Goal: Information Seeking & Learning: Find specific fact

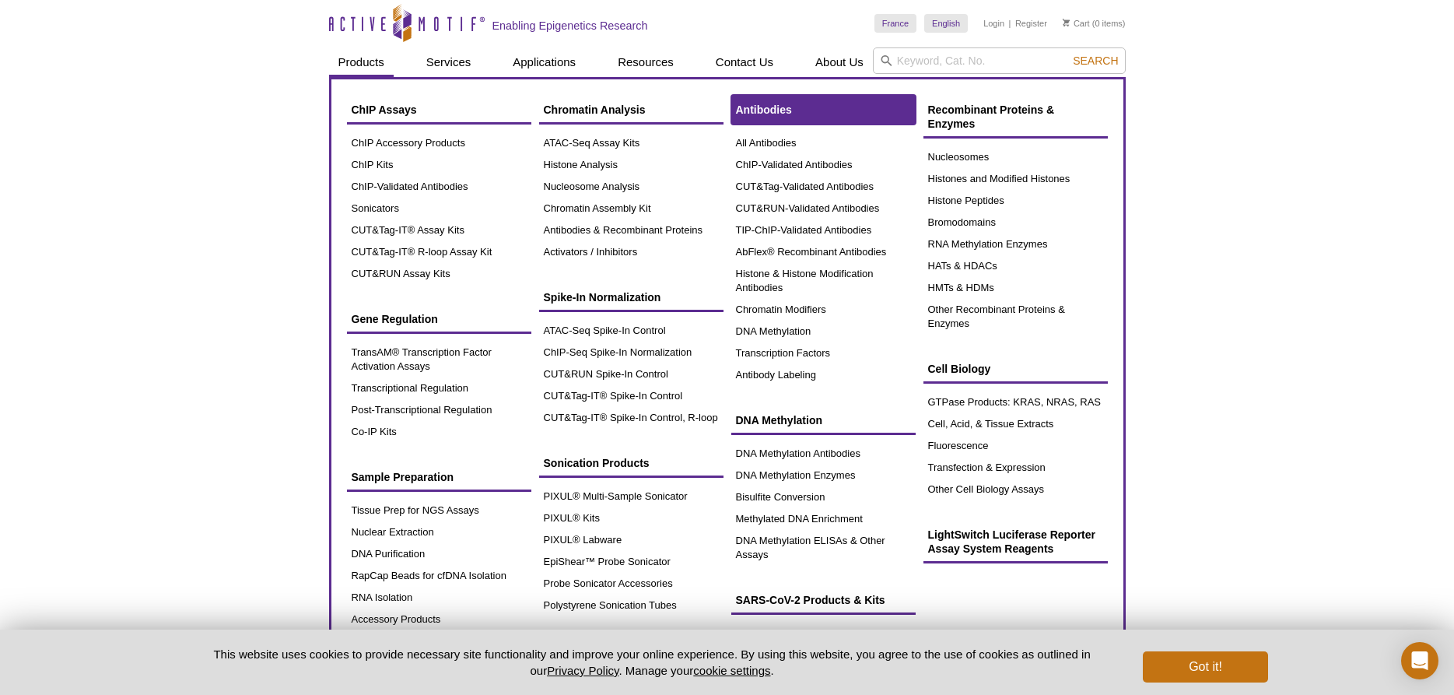
click at [777, 114] on span "Antibodies" at bounding box center [764, 109] width 56 height 12
click at [772, 113] on span "Antibodies" at bounding box center [764, 109] width 56 height 12
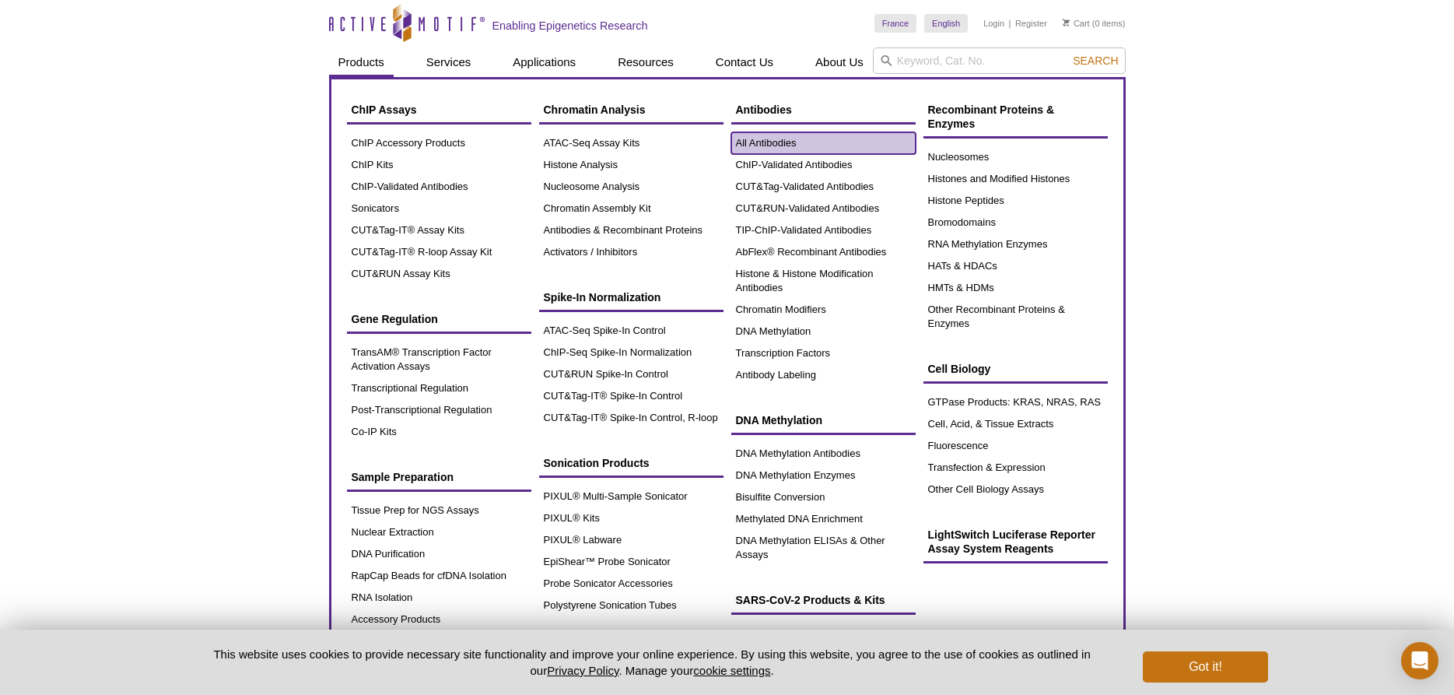
click at [766, 143] on link "All Antibodies" at bounding box center [823, 143] width 184 height 22
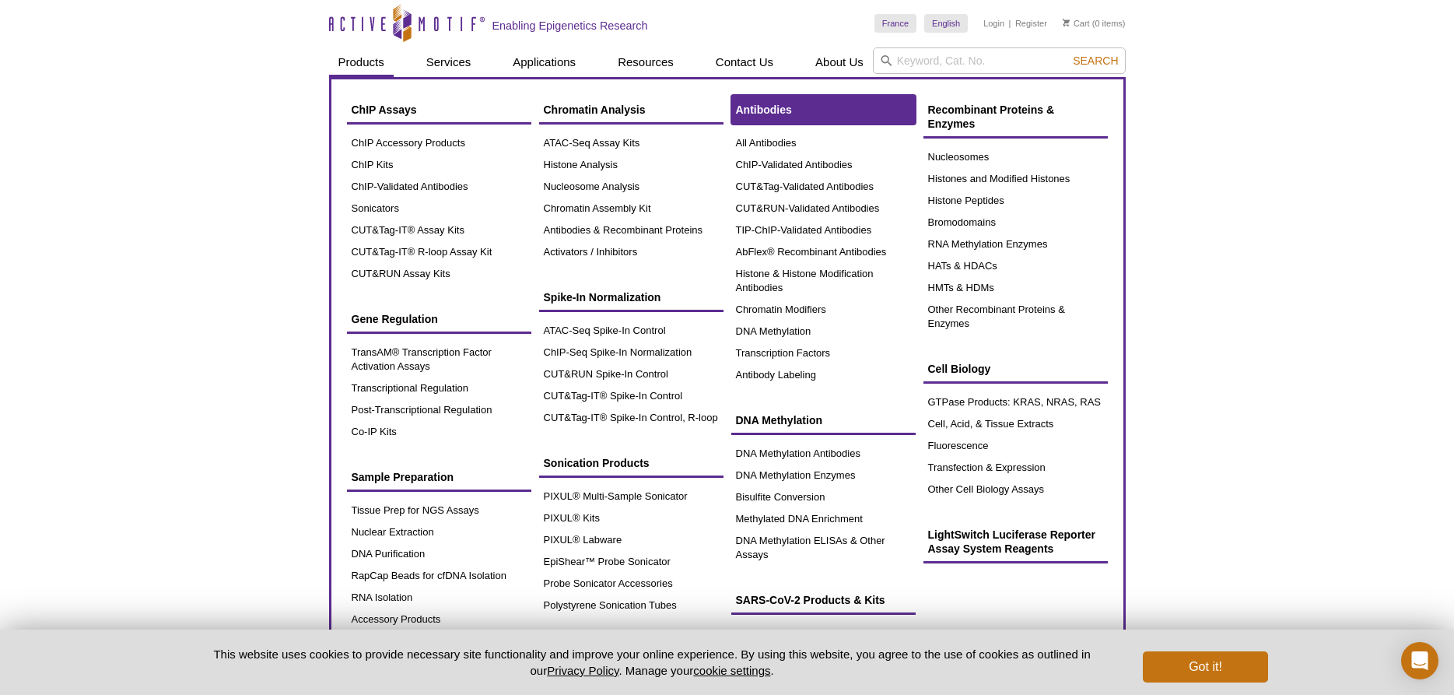
click at [780, 103] on link "Antibodies" at bounding box center [823, 110] width 184 height 30
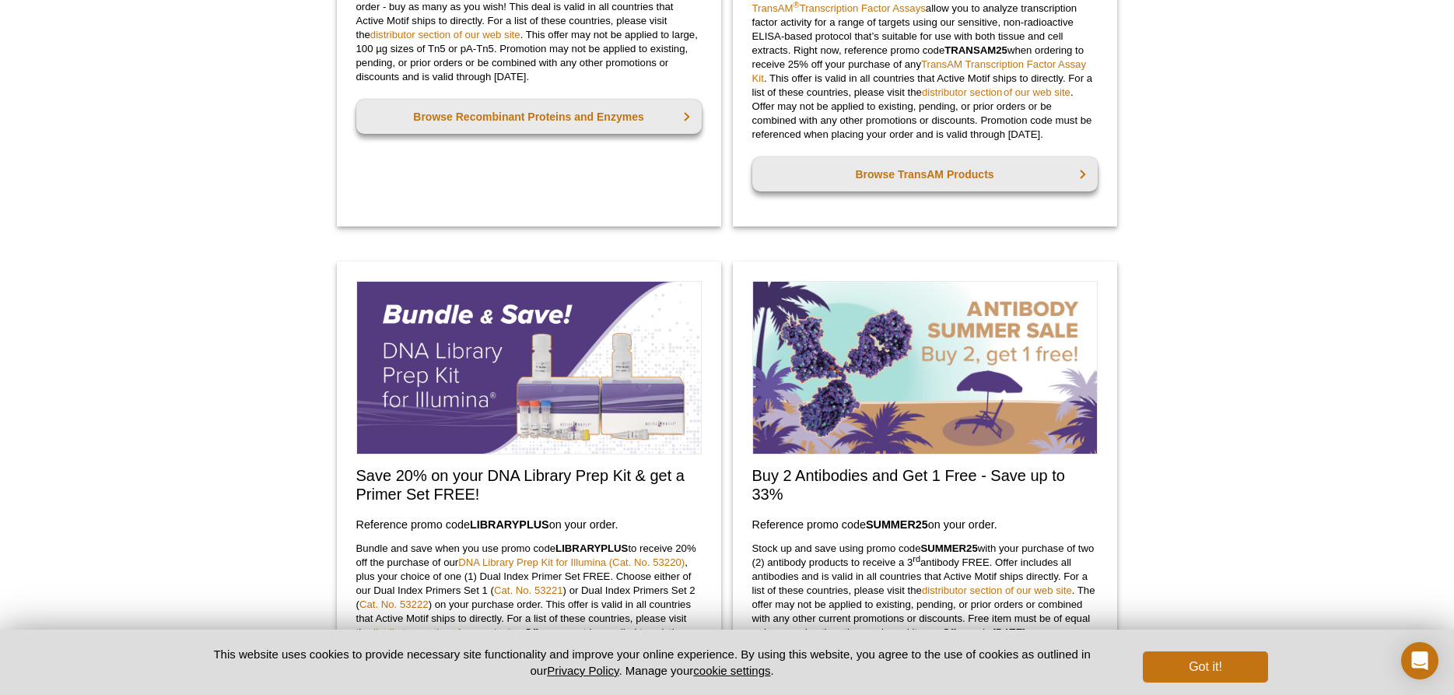
scroll to position [1191, 0]
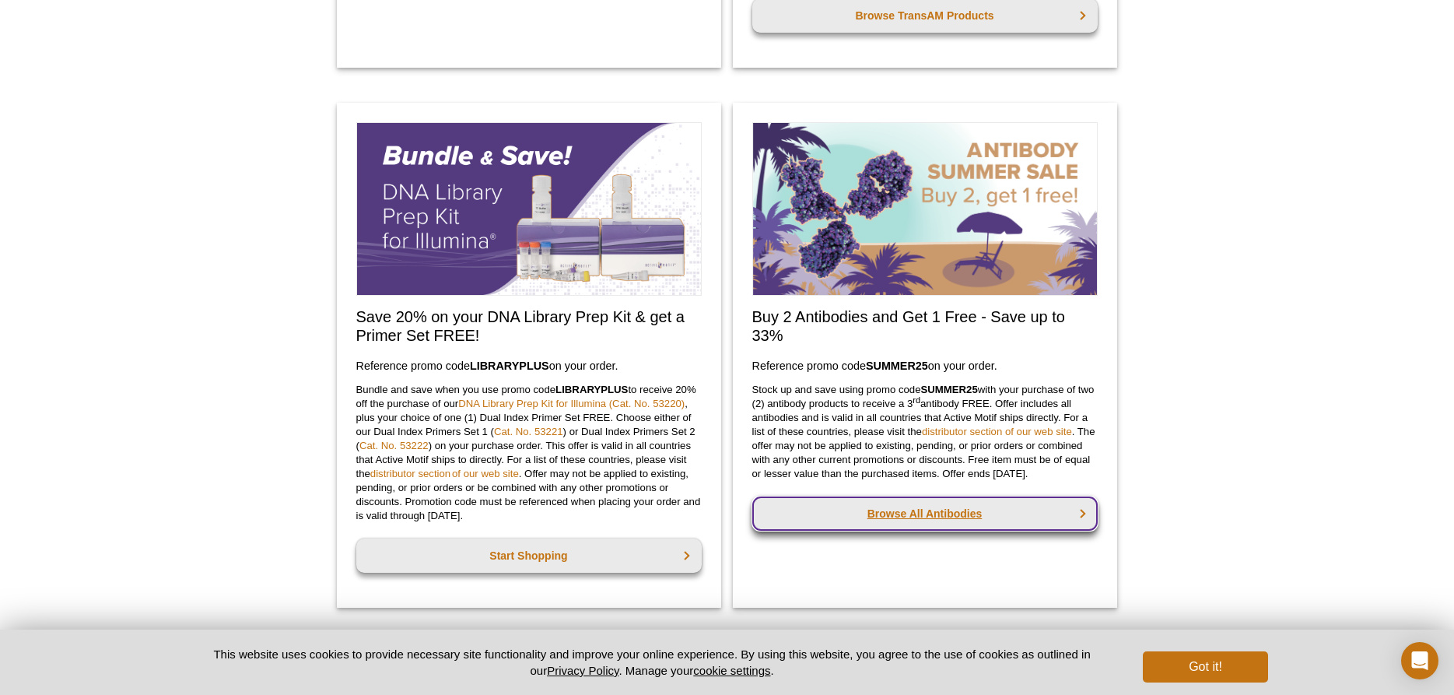
click at [902, 528] on link "Browse All Antibodies" at bounding box center [924, 513] width 345 height 34
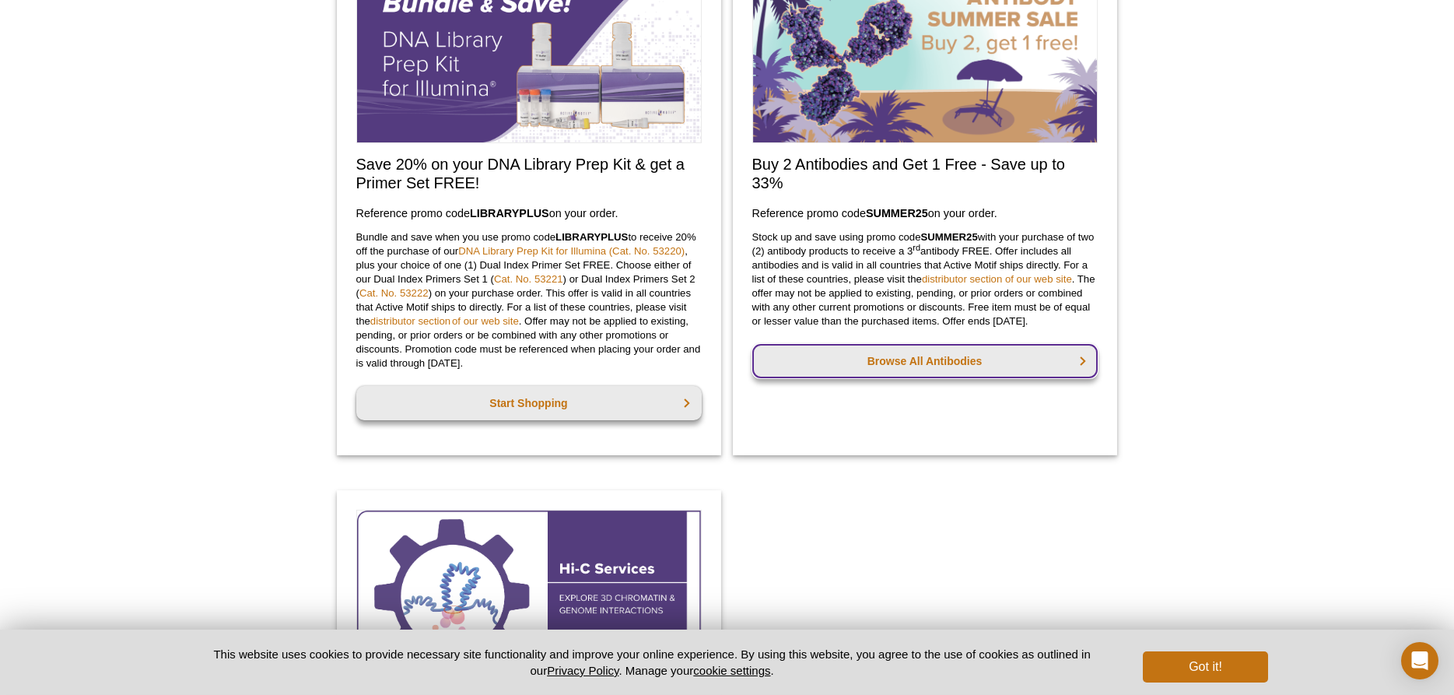
scroll to position [1349, 0]
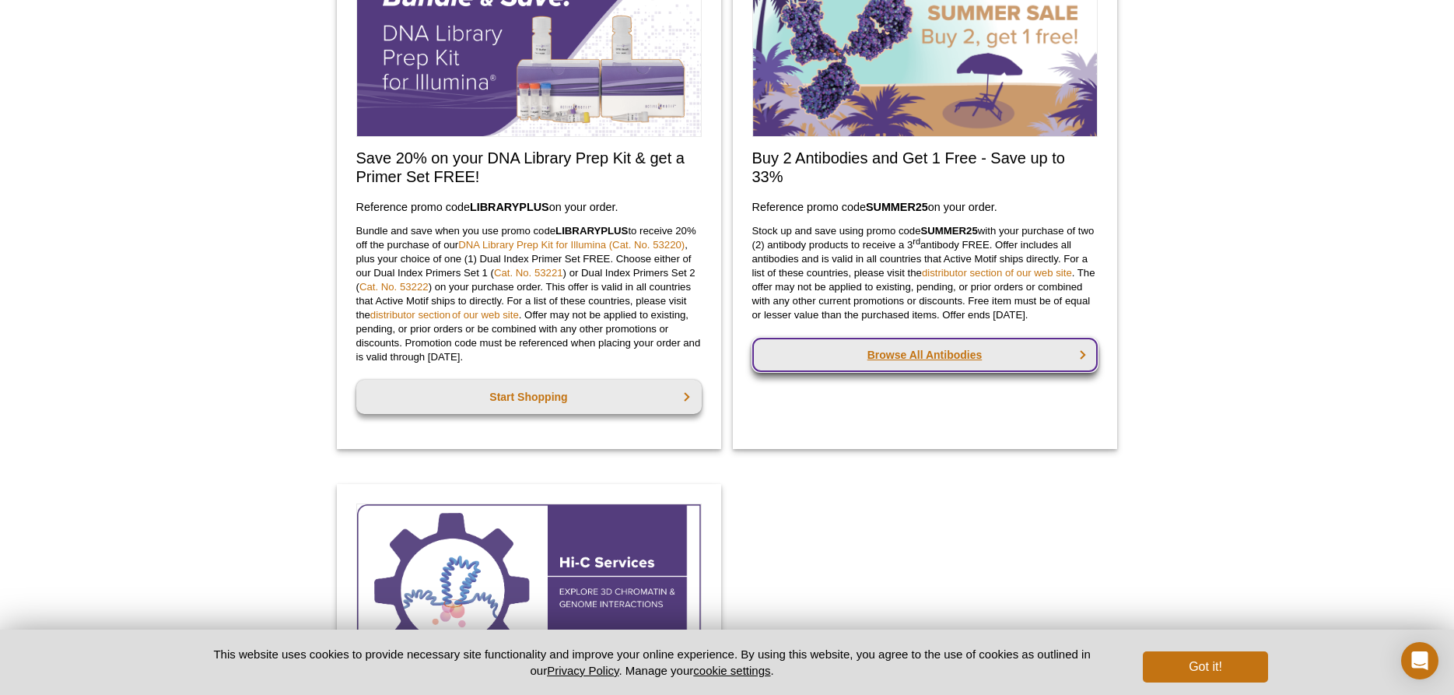
click at [919, 372] on link "Browse All Antibodies" at bounding box center [924, 355] width 345 height 34
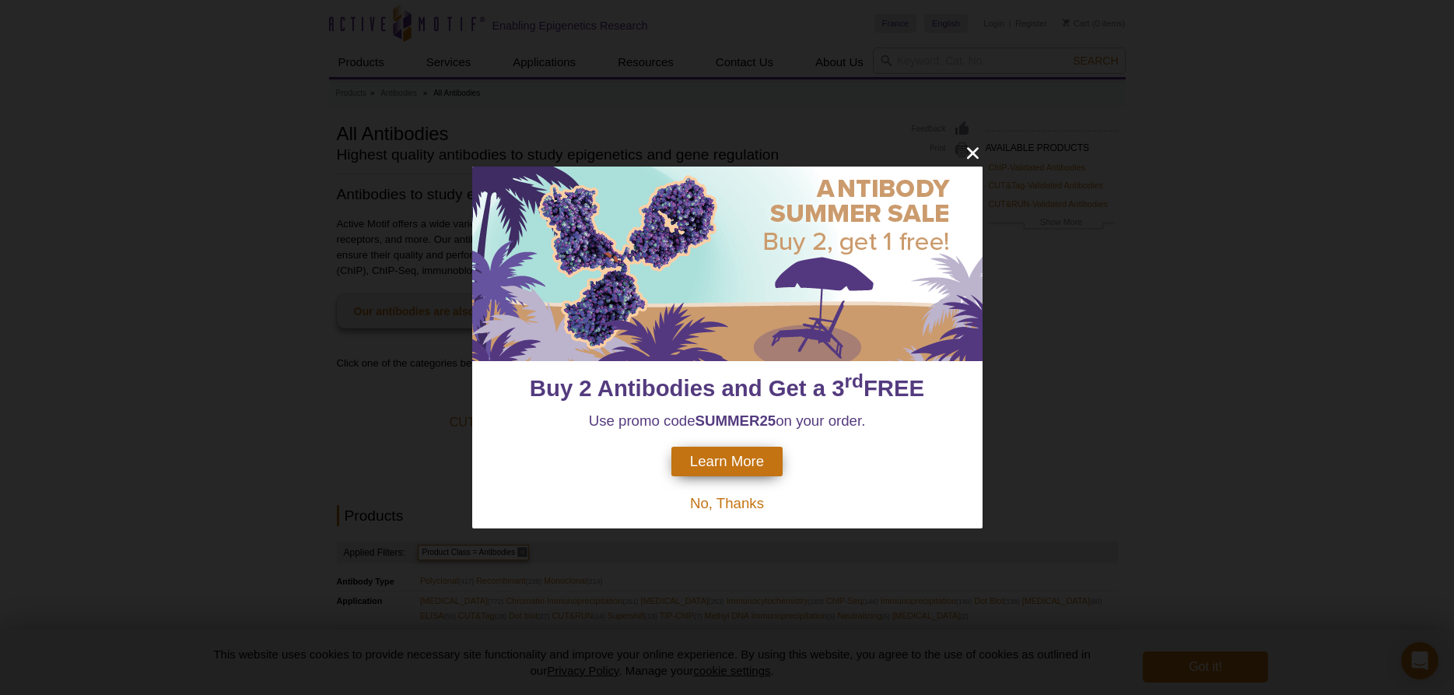
click at [755, 462] on span "Learn More" at bounding box center [727, 461] width 74 height 17
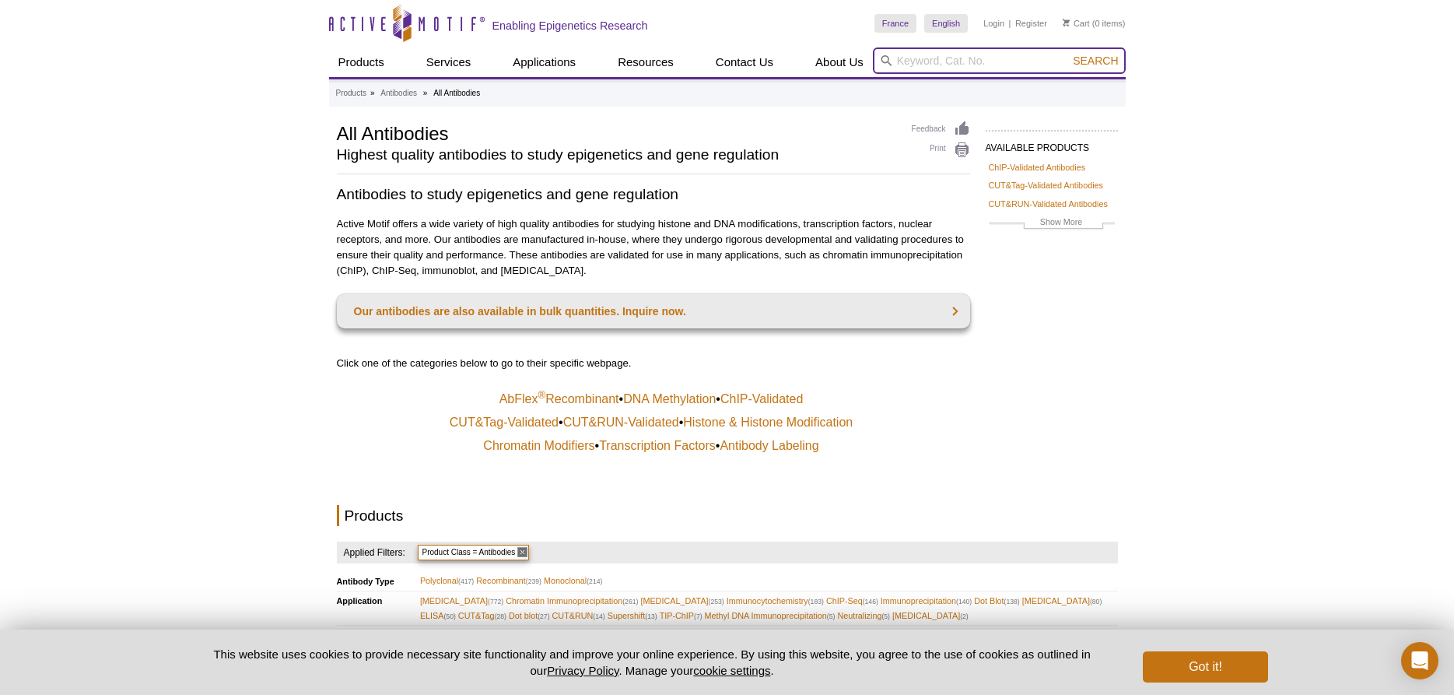
click at [952, 61] on input "search" at bounding box center [999, 60] width 253 height 26
type input "CBX2"
click at [1068, 54] on button "Search" at bounding box center [1095, 61] width 54 height 14
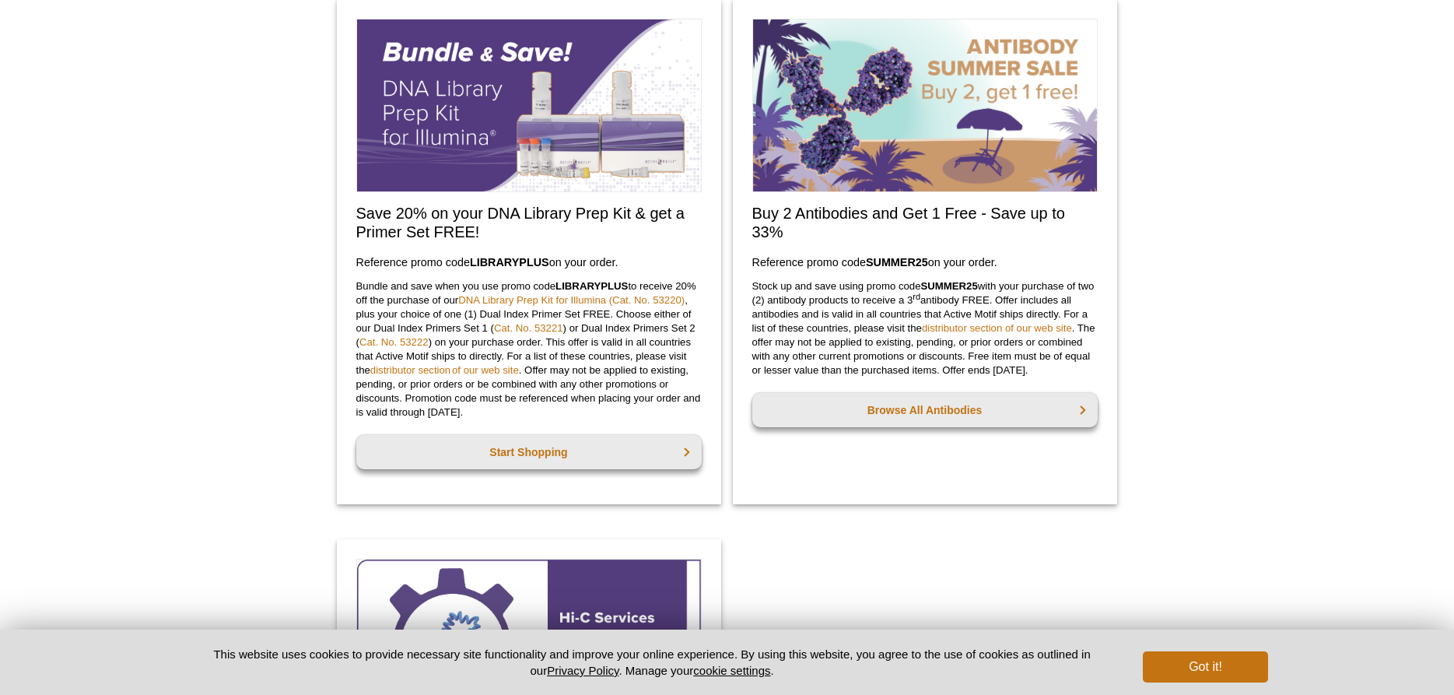
scroll to position [1014, 0]
click at [1158, 411] on div "Active Motif Logo Enabling Epigenetics Research 0 Search Skip to content Active…" at bounding box center [727, 258] width 1454 height 2544
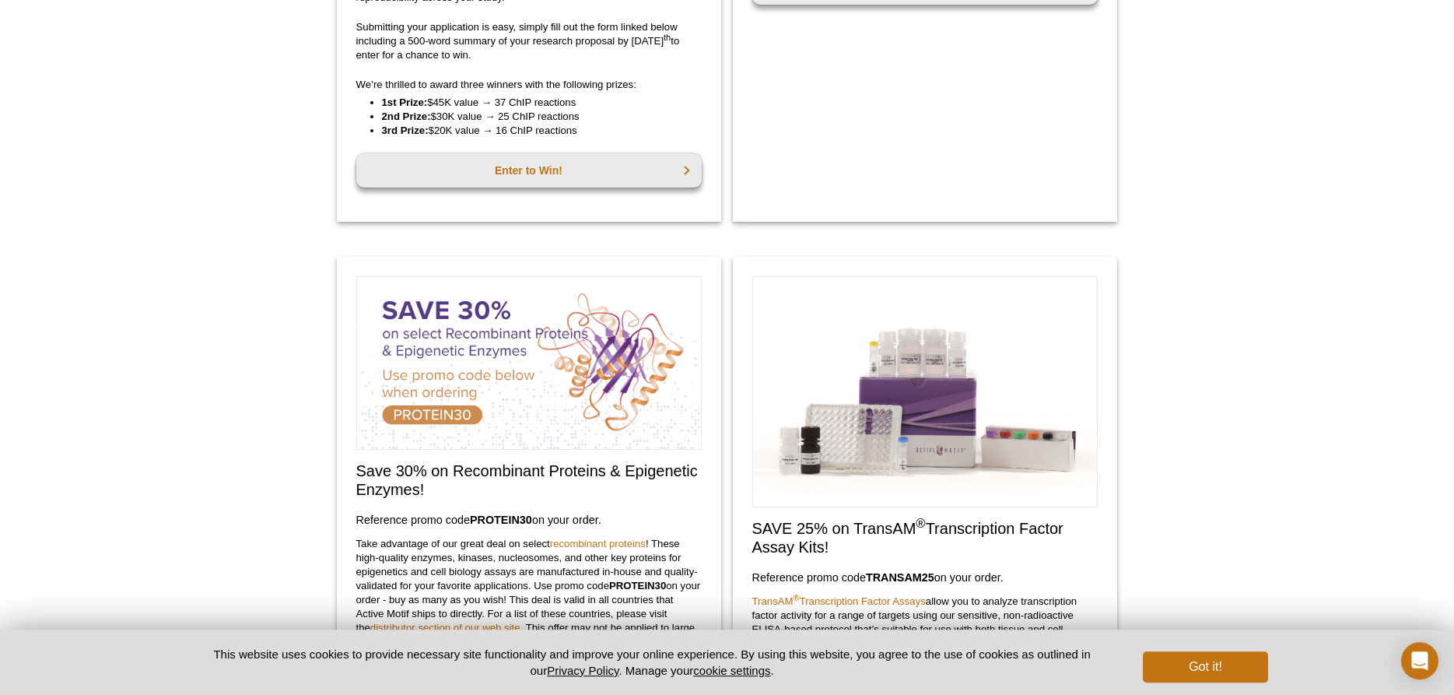
scroll to position [0, 0]
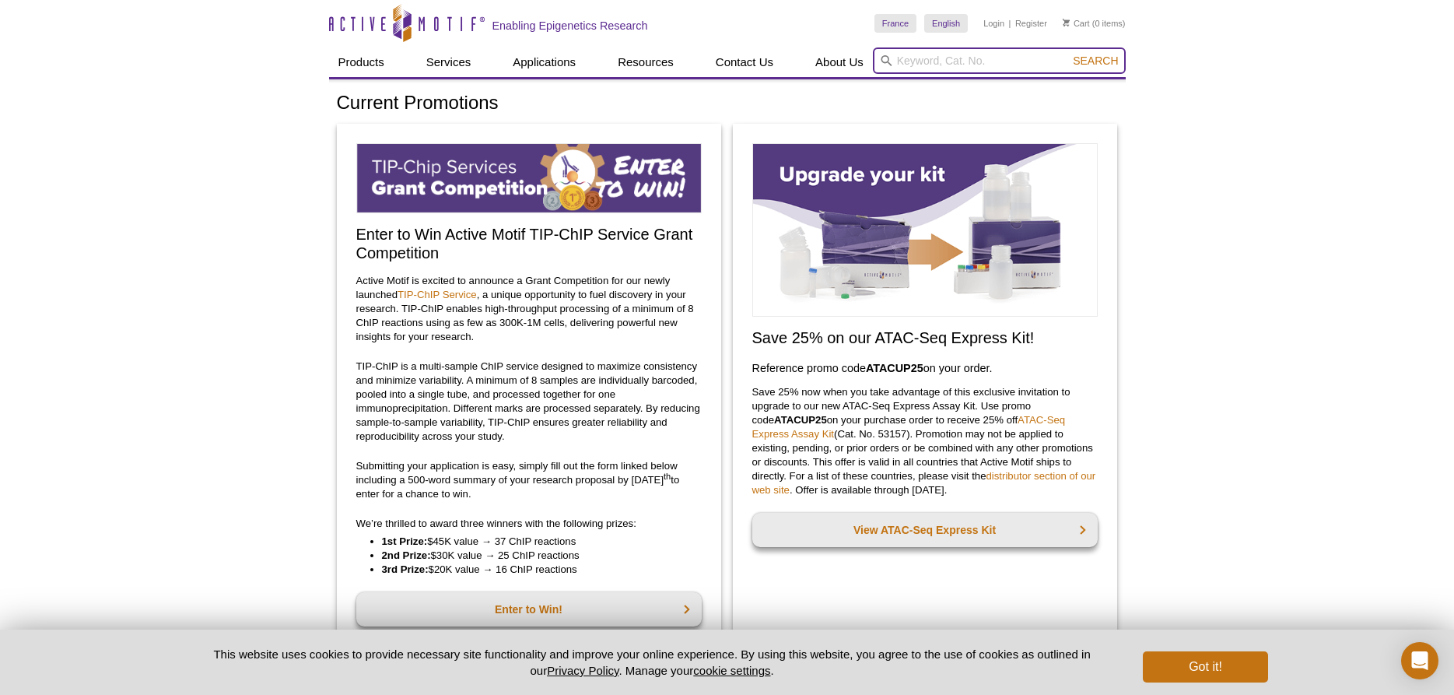
click at [956, 57] on input "search" at bounding box center [999, 60] width 253 height 26
type input "SIX1"
click at [1068, 54] on button "Search" at bounding box center [1095, 61] width 54 height 14
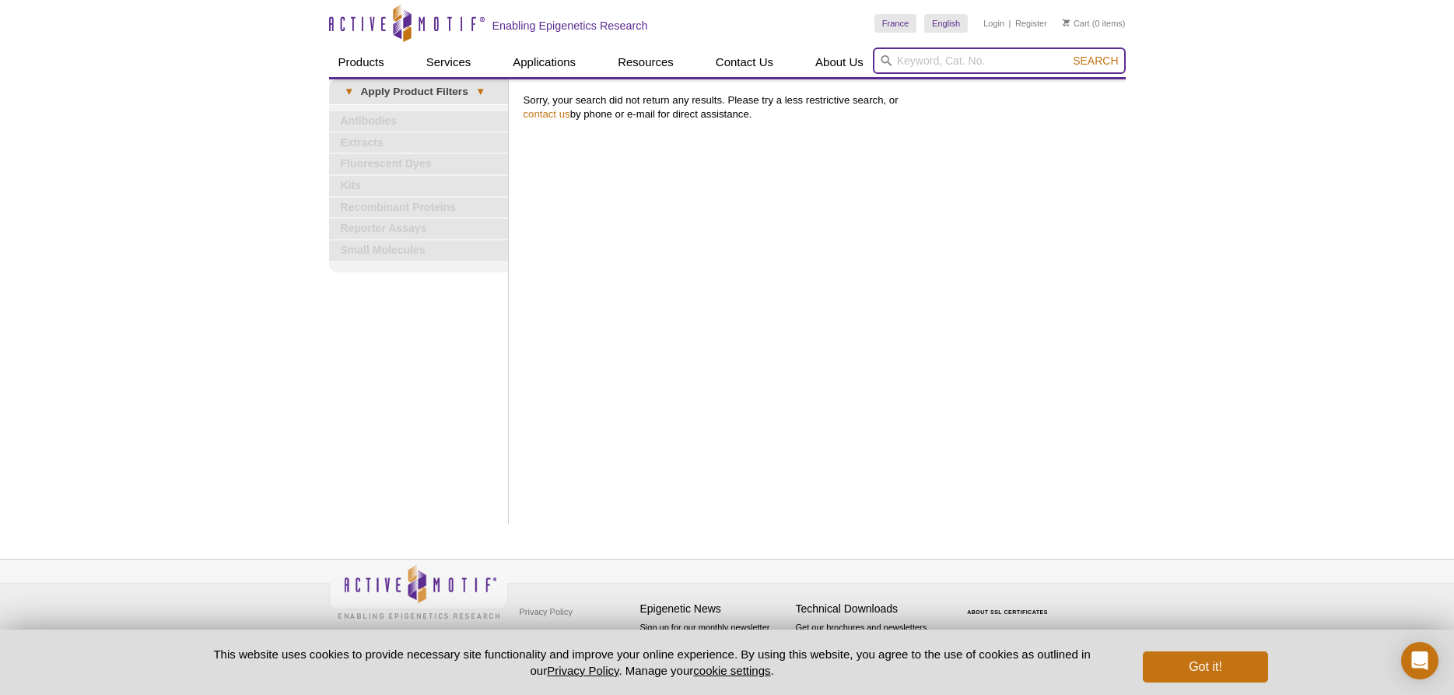
click at [961, 63] on input "search" at bounding box center [999, 60] width 253 height 26
type input "SIX1"
click at [1068, 54] on button "Search" at bounding box center [1095, 61] width 54 height 14
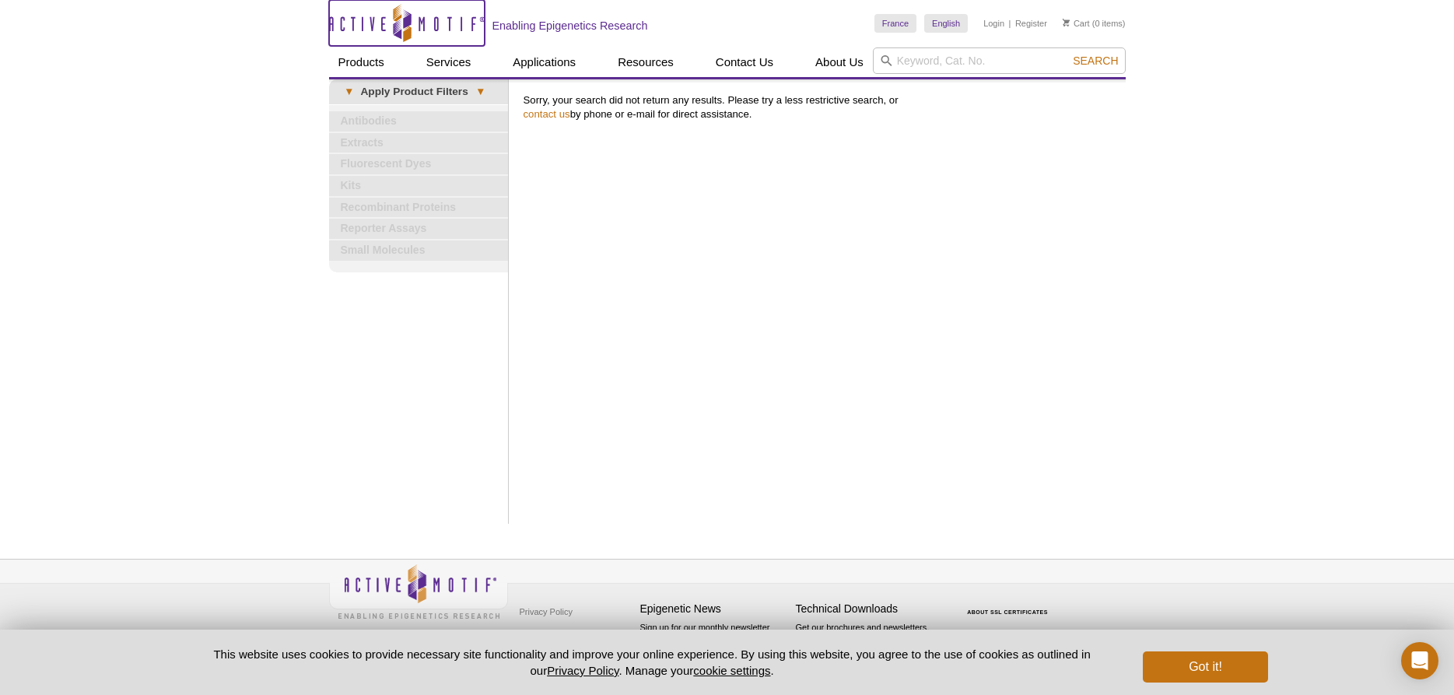
click at [438, 23] on icon at bounding box center [402, 24] width 147 height 14
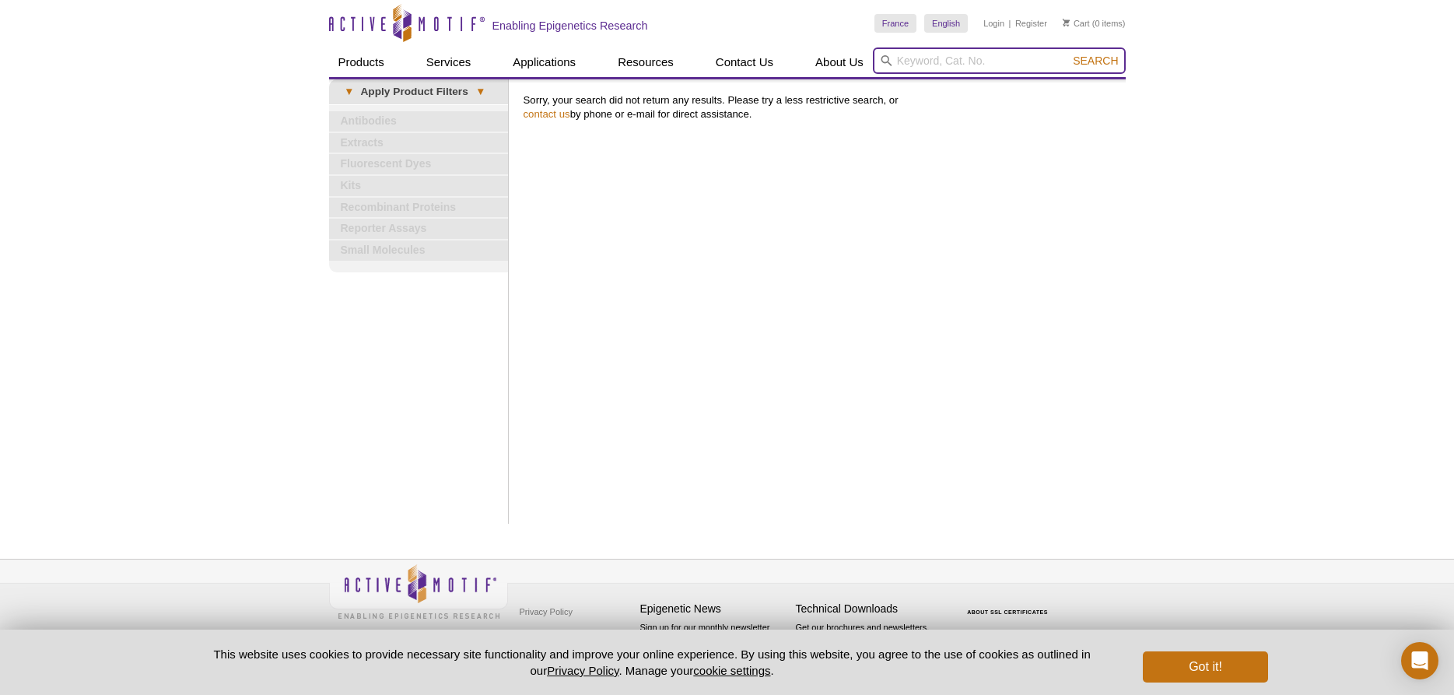
click at [974, 62] on input "search" at bounding box center [999, 60] width 253 height 26
type input "CBX"
